Goal: Register for event/course

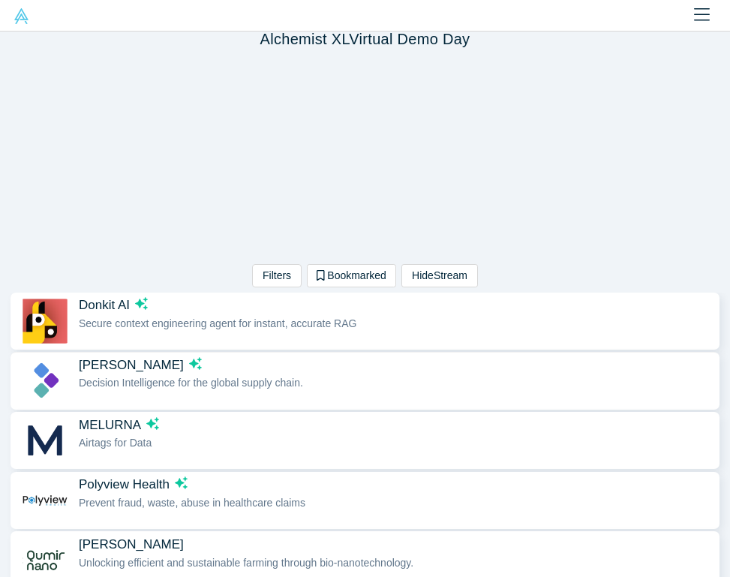
scroll to position [9, 0]
